Goal: Information Seeking & Learning: Learn about a topic

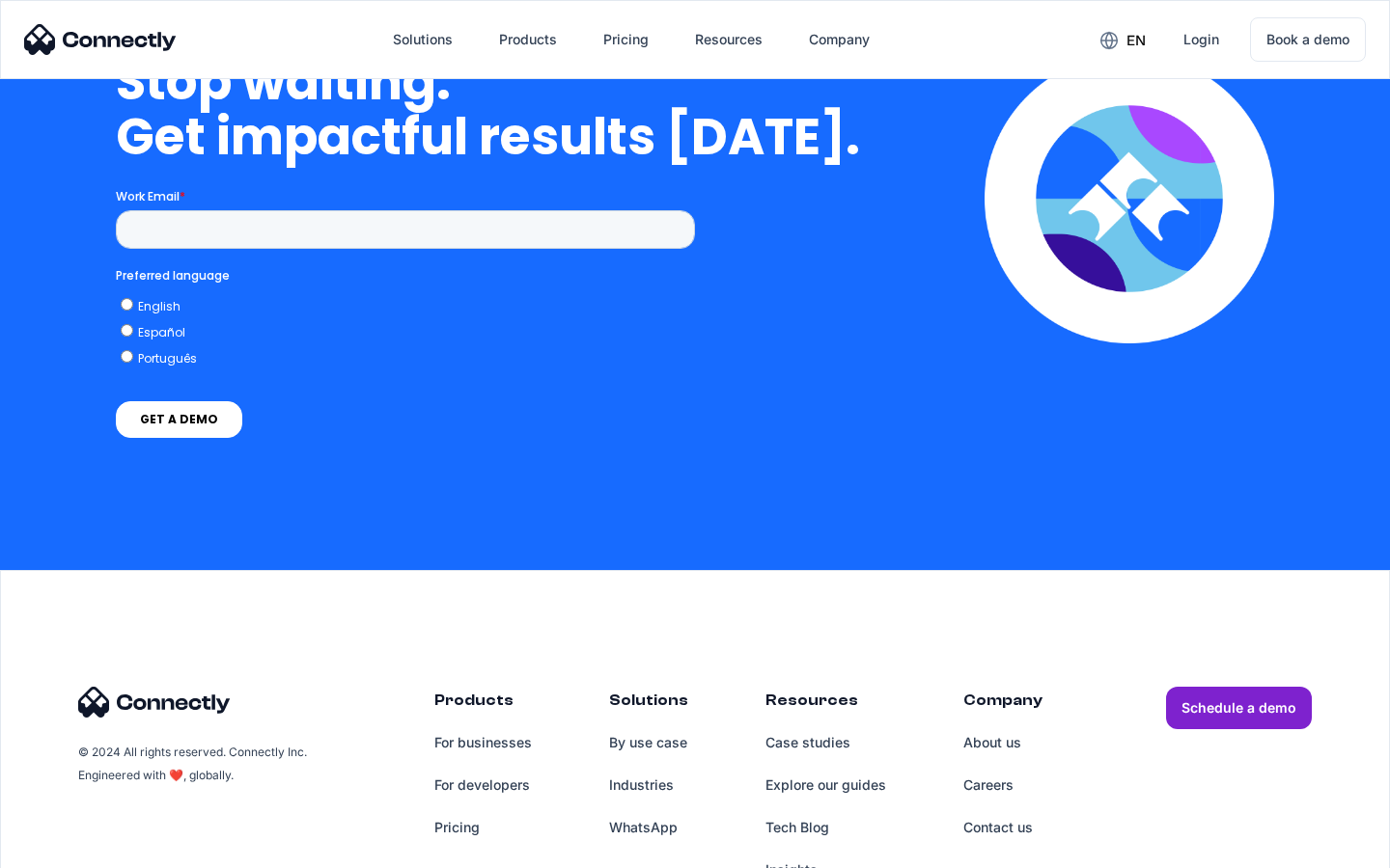
scroll to position [7937, 0]
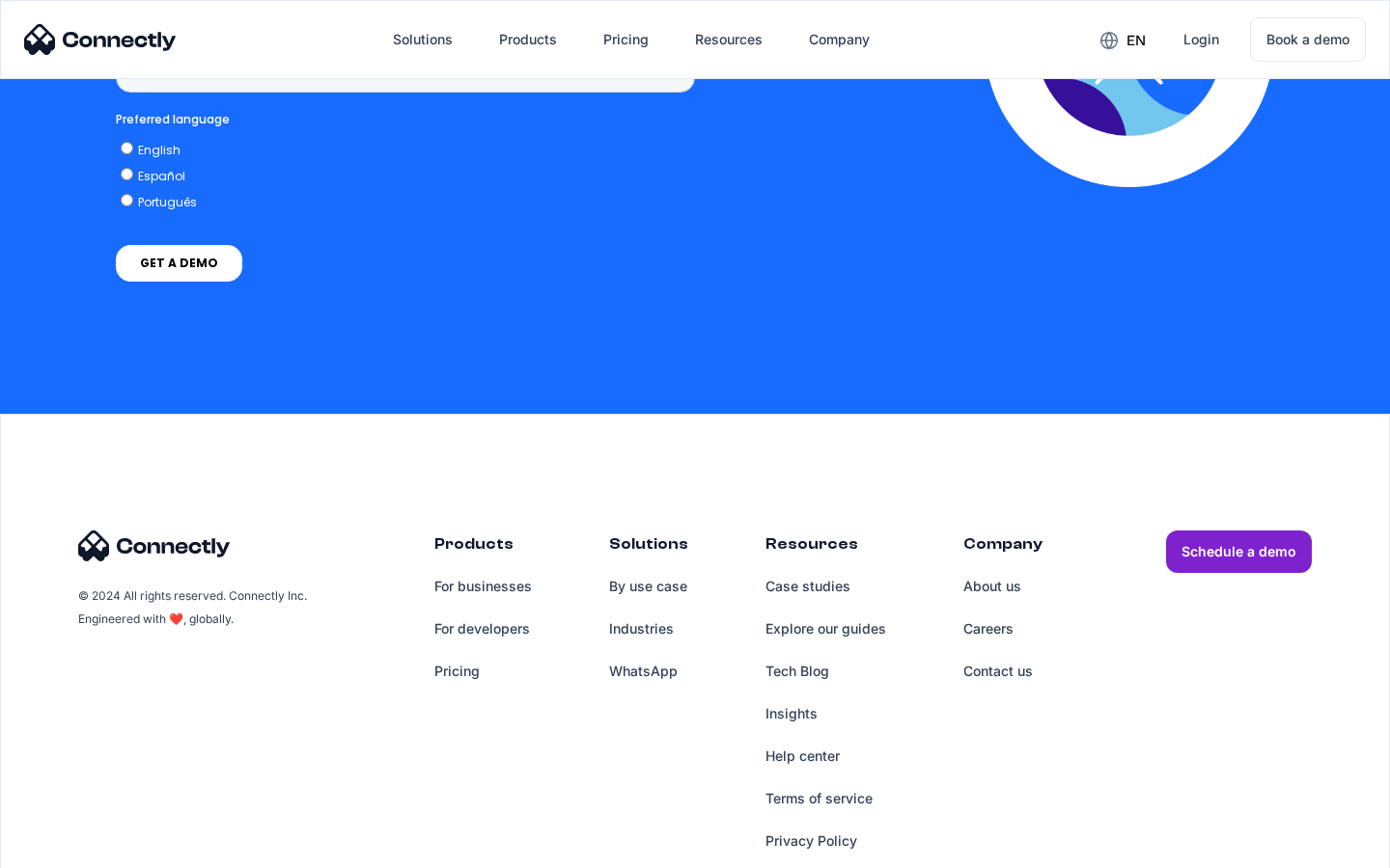
scroll to position [1445, 0]
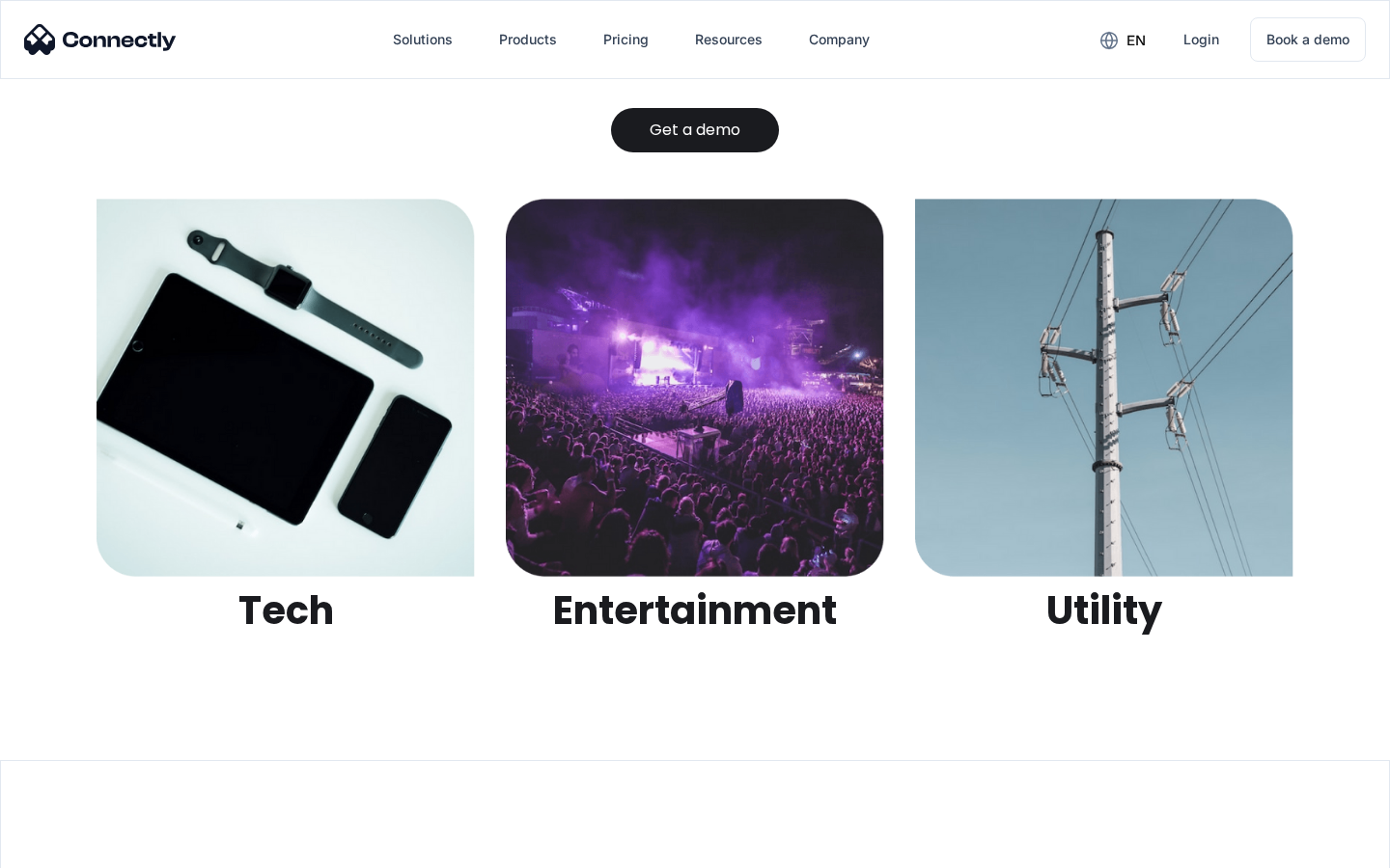
scroll to position [6088, 0]
